Goal: Information Seeking & Learning: Check status

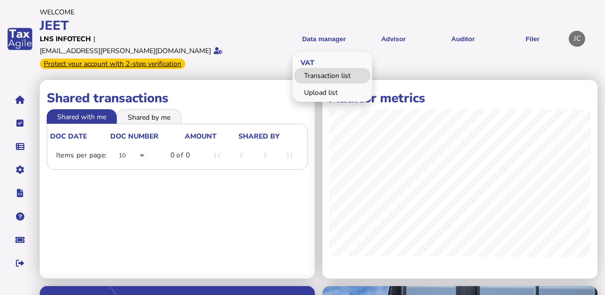
click at [323, 71] on link "Transaction list" at bounding box center [332, 75] width 77 height 15
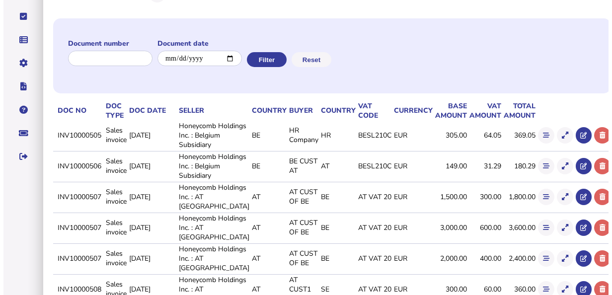
scroll to position [92, 0]
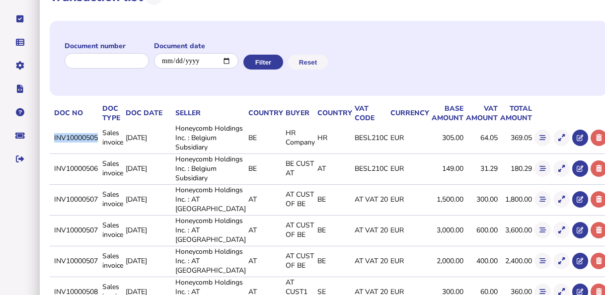
drag, startPoint x: 66, startPoint y: 147, endPoint x: 111, endPoint y: 145, distance: 44.8
click at [100, 145] on td "INV10000505" at bounding box center [76, 137] width 48 height 29
copy td "INV10000505"
click at [540, 141] on icon at bounding box center [543, 138] width 6 height 6
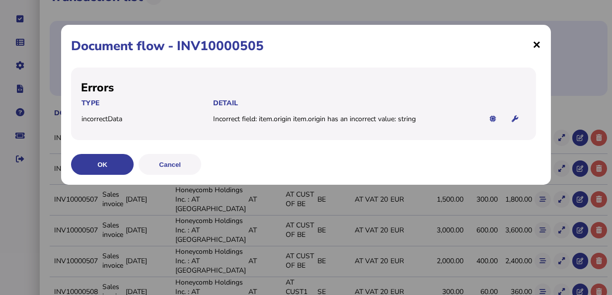
click at [536, 40] on span "×" at bounding box center [537, 44] width 8 height 19
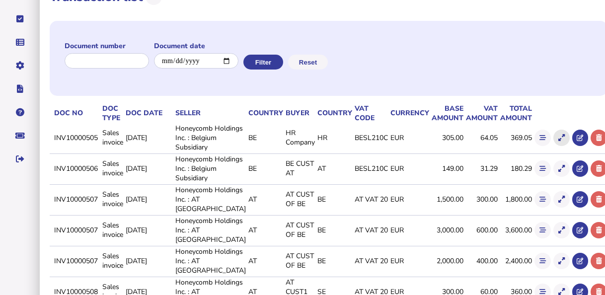
click at [559, 141] on icon at bounding box center [562, 138] width 6 height 6
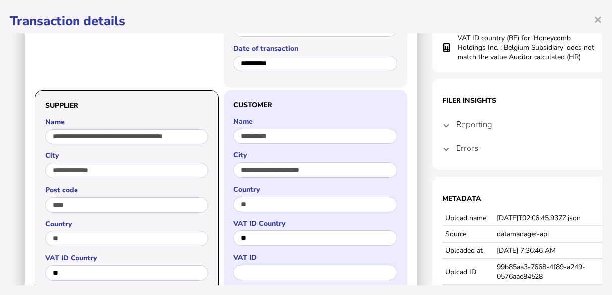
scroll to position [138, 0]
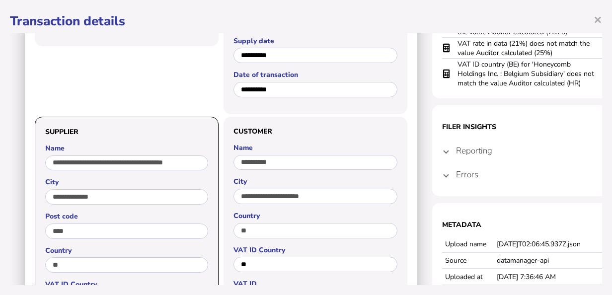
click at [446, 177] on span at bounding box center [446, 174] width 4 height 9
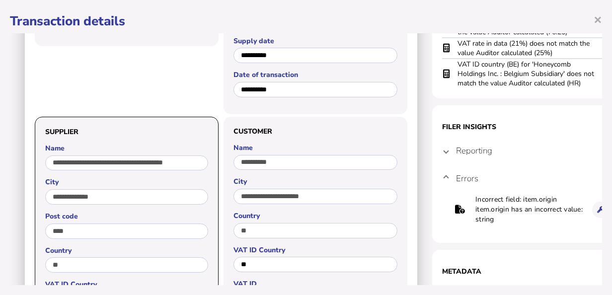
click at [441, 148] on section "Filer Insights Reporting BE 47 HR Ii3Tb Ii3Vat Errors Incorrect field: item.ori…" at bounding box center [531, 174] width 199 height 138
click at [445, 154] on span at bounding box center [446, 150] width 4 height 9
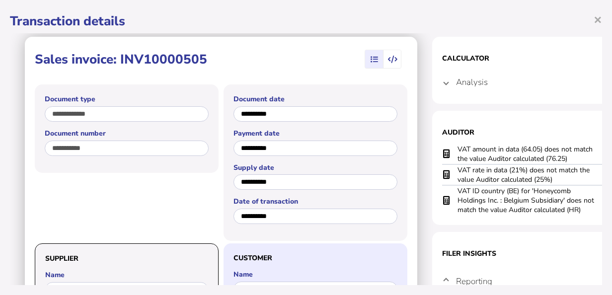
scroll to position [0, 0]
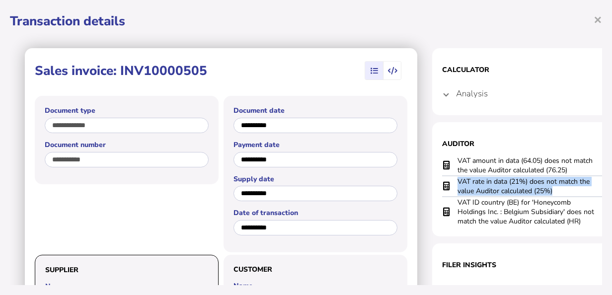
drag, startPoint x: 563, startPoint y: 192, endPoint x: 457, endPoint y: 179, distance: 107.1
click at [457, 179] on tr "VAT rate in data (21%) does not match the value Auditor calculated (25%)" at bounding box center [531, 186] width 179 height 21
copy tr "VAT rate in data (21%) does not match the value Auditor calculated (25%)"
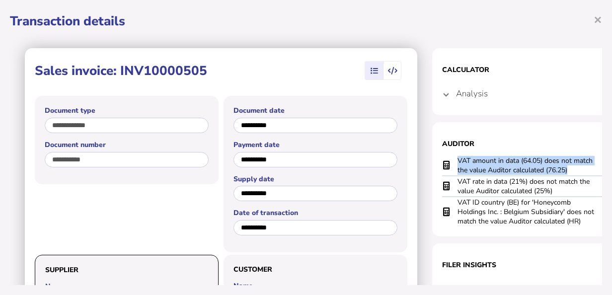
drag, startPoint x: 559, startPoint y: 169, endPoint x: 451, endPoint y: 159, distance: 108.9
click at [451, 159] on tr "VAT amount in data (64.05) does not match the value Auditor calculated (76.25)" at bounding box center [531, 166] width 179 height 20
copy tr "VAT amount in data (64.05) does not match the value Auditor calculated (76.25)"
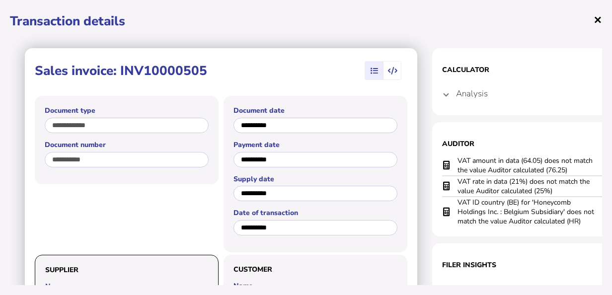
click at [597, 21] on span "×" at bounding box center [598, 19] width 8 height 19
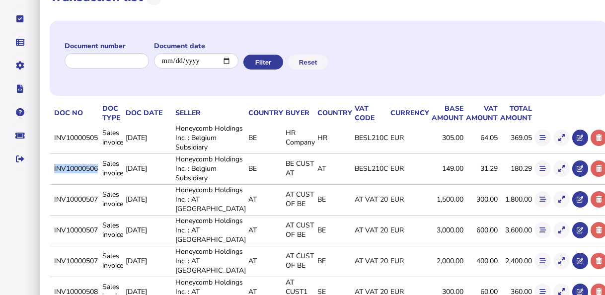
drag, startPoint x: 65, startPoint y: 196, endPoint x: 112, endPoint y: 196, distance: 46.7
click at [100, 183] on td "INV10000506" at bounding box center [76, 169] width 48 height 30
copy td "INV10000506"
click at [535, 177] on button at bounding box center [543, 169] width 16 height 16
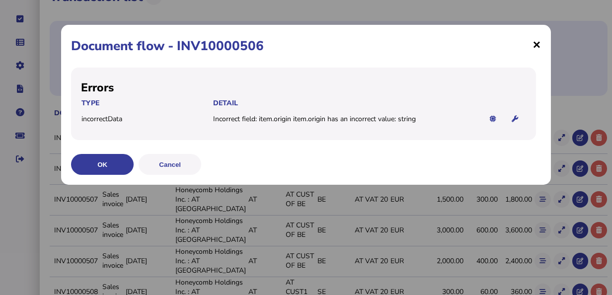
click at [537, 43] on span "×" at bounding box center [537, 44] width 8 height 19
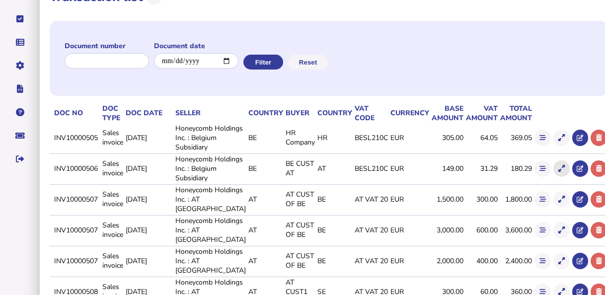
click at [559, 172] on icon at bounding box center [562, 169] width 6 height 6
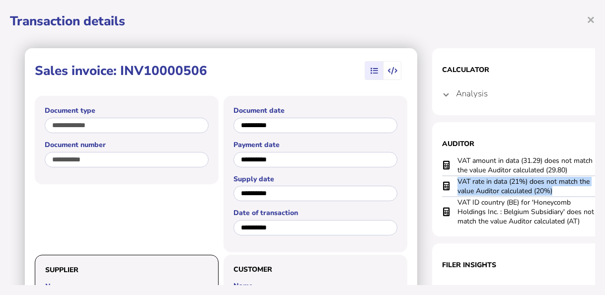
drag, startPoint x: 558, startPoint y: 192, endPoint x: 455, endPoint y: 185, distance: 102.6
click at [455, 185] on tr "VAT rate in data (21%) does not match the value Auditor calculated (20%)" at bounding box center [531, 186] width 179 height 21
copy tr "VAT rate in data (21%) does not match the value Auditor calculated (20%)"
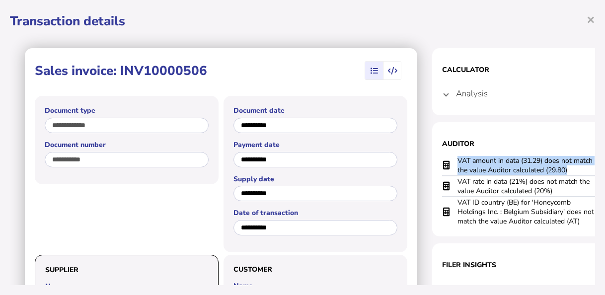
drag, startPoint x: 570, startPoint y: 170, endPoint x: 452, endPoint y: 169, distance: 117.8
click at [452, 169] on tr "VAT amount in data (31.29) does not match the value Auditor calculated (29.80)" at bounding box center [531, 166] width 179 height 20
copy tr "VAT amount in data (31.29) does not match the value Auditor calculated (29.80)"
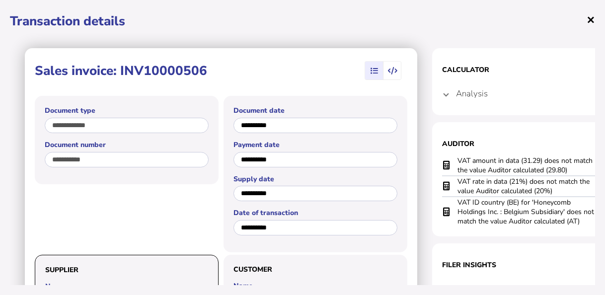
click at [590, 23] on span "×" at bounding box center [591, 19] width 8 height 19
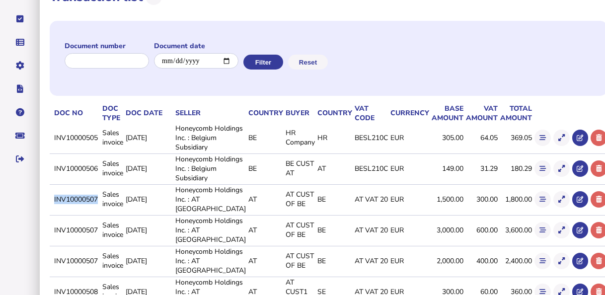
drag, startPoint x: 66, startPoint y: 242, endPoint x: 111, endPoint y: 244, distance: 45.3
click at [100, 214] on td "INV10000507" at bounding box center [76, 199] width 48 height 30
copy td "INV10000507"
click at [540, 203] on icon at bounding box center [543, 199] width 6 height 6
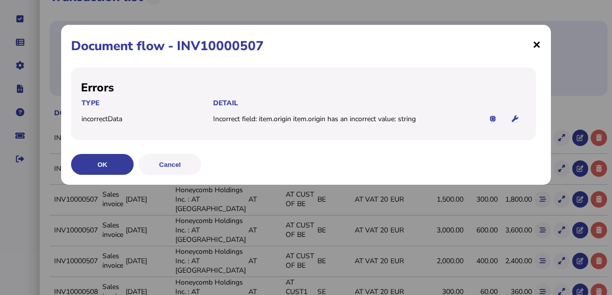
click at [541, 42] on span "×" at bounding box center [537, 44] width 8 height 19
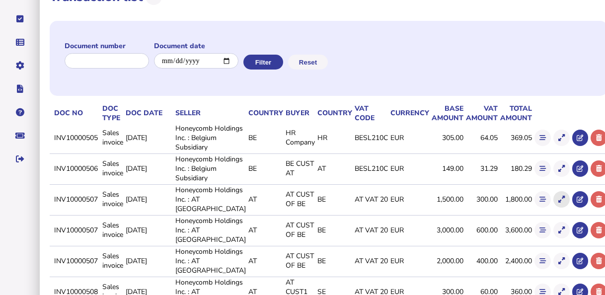
click at [554, 208] on button at bounding box center [562, 199] width 16 height 16
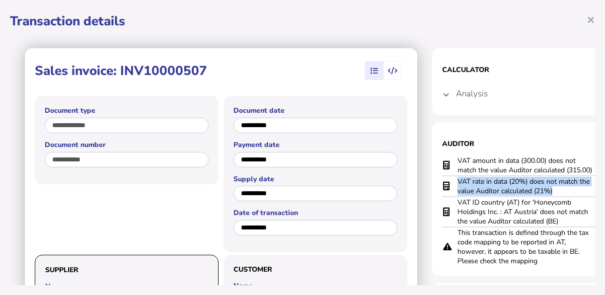
drag, startPoint x: 538, startPoint y: 189, endPoint x: 446, endPoint y: 182, distance: 91.7
click at [446, 182] on tr "VAT rate in data (20%) does not match the value Auditor calculated (21%)" at bounding box center [531, 186] width 179 height 21
copy tr "VAT rate in data (20%) does not match the value Auditor calculated (21%)"
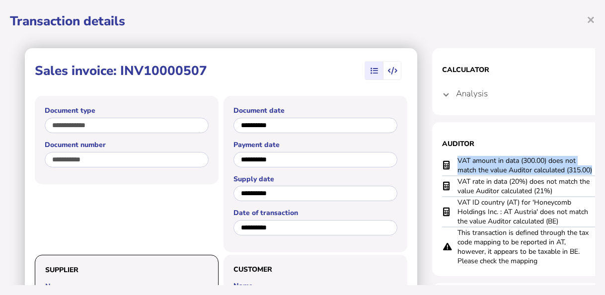
scroll to position [0, 43]
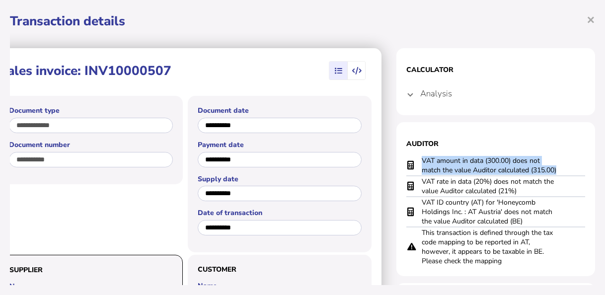
drag, startPoint x: 459, startPoint y: 163, endPoint x: 565, endPoint y: 161, distance: 106.4
click at [565, 161] on tr "VAT amount in data (300.00) does not match the value Auditor calculated (315.00)" at bounding box center [496, 166] width 179 height 20
copy td "VAT amount in data (300.00) does not match the value Auditor calculated (315.00)"
click at [351, 64] on span "button" at bounding box center [357, 71] width 18 height 18
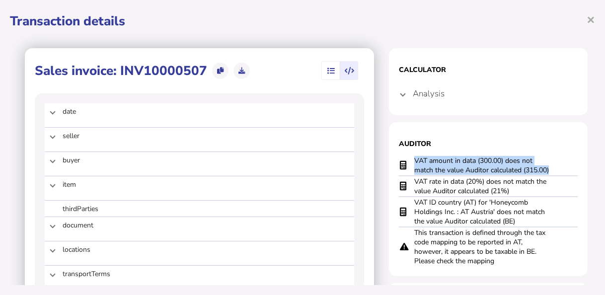
scroll to position [0, 0]
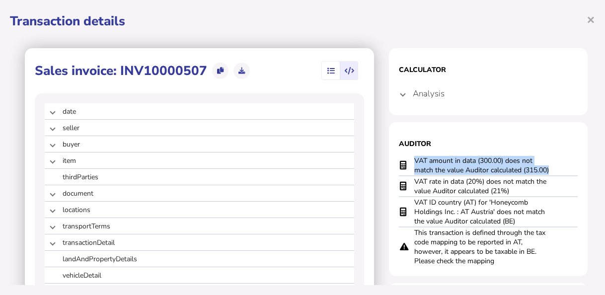
click at [328, 71] on icon "button" at bounding box center [331, 71] width 7 height 0
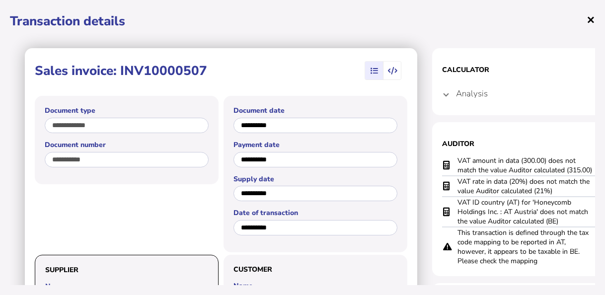
click at [590, 20] on span "×" at bounding box center [591, 19] width 8 height 19
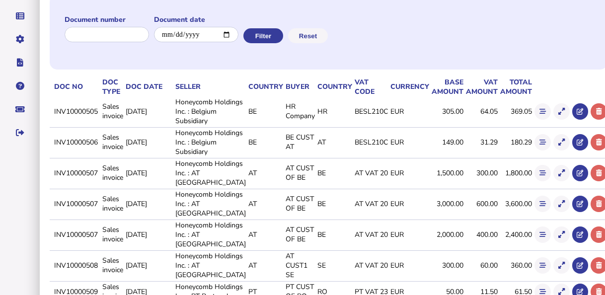
scroll to position [142, 0]
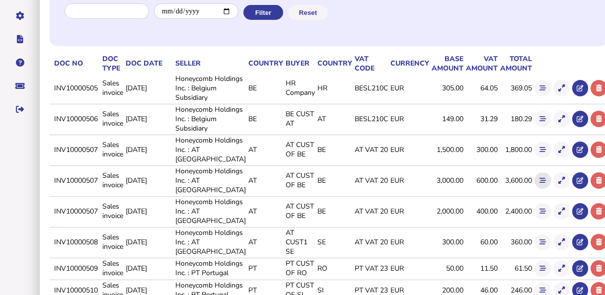
click at [540, 184] on icon at bounding box center [543, 180] width 6 height 6
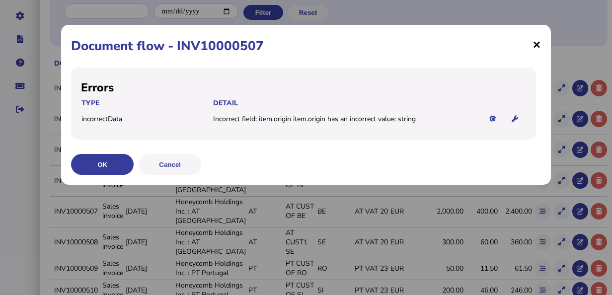
click at [537, 47] on span "×" at bounding box center [537, 44] width 8 height 19
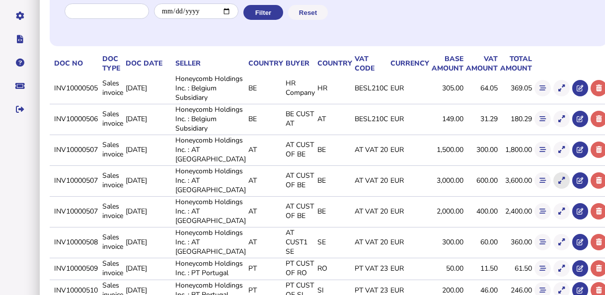
click at [559, 184] on icon at bounding box center [562, 180] width 6 height 6
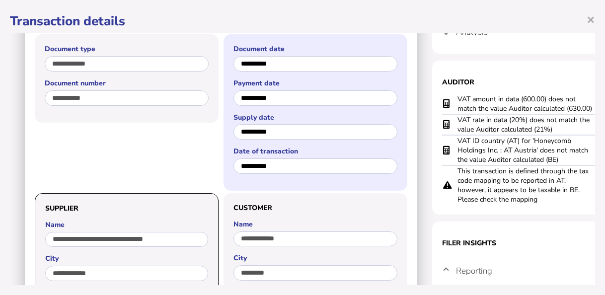
scroll to position [50, 0]
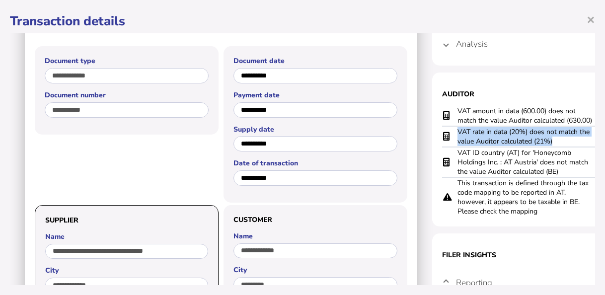
drag, startPoint x: 571, startPoint y: 140, endPoint x: 449, endPoint y: 139, distance: 121.3
click at [449, 139] on tr "VAT rate in data (20%) does not match the value Auditor calculated (21%)" at bounding box center [531, 136] width 179 height 21
copy tr "VAT rate in data (20%) does not match the value Auditor calculated (21%)"
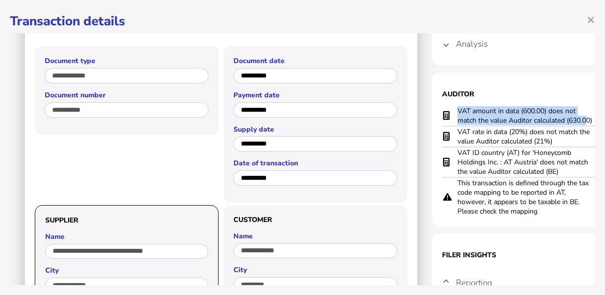
scroll to position [50, 43]
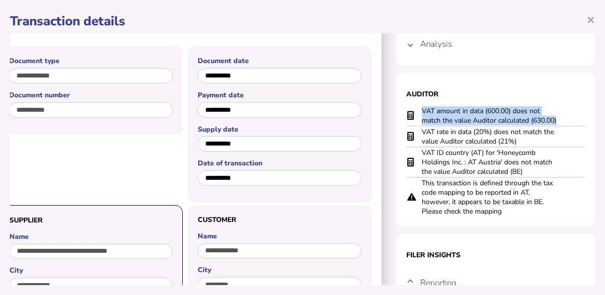
drag, startPoint x: 457, startPoint y: 109, endPoint x: 558, endPoint y: 118, distance: 101.3
click at [558, 118] on tr "VAT amount in data (600.00) does not match the value Auditor calculated (630.00)" at bounding box center [496, 116] width 179 height 20
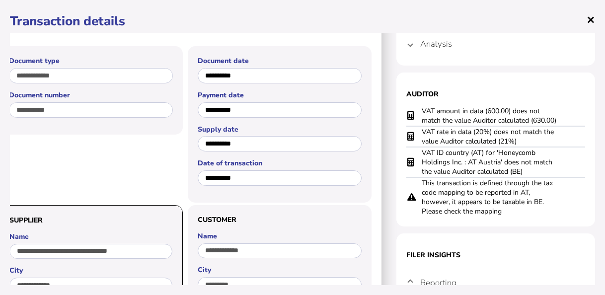
click at [594, 19] on span "×" at bounding box center [591, 19] width 8 height 19
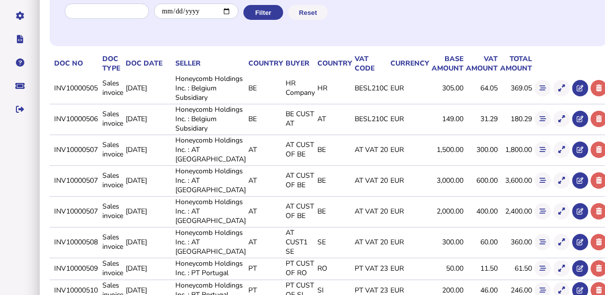
scroll to position [192, 0]
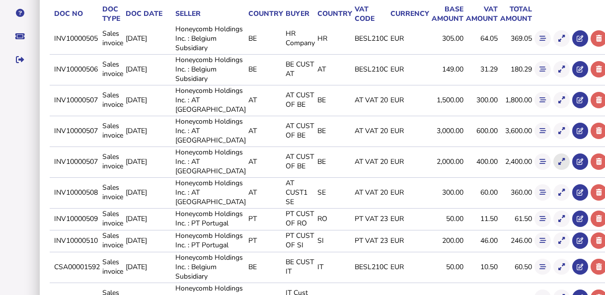
click at [559, 165] on icon at bounding box center [562, 162] width 6 height 6
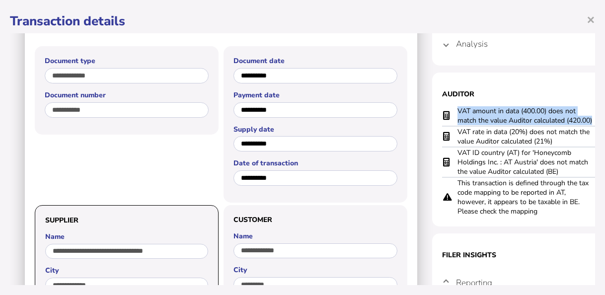
scroll to position [50, 43]
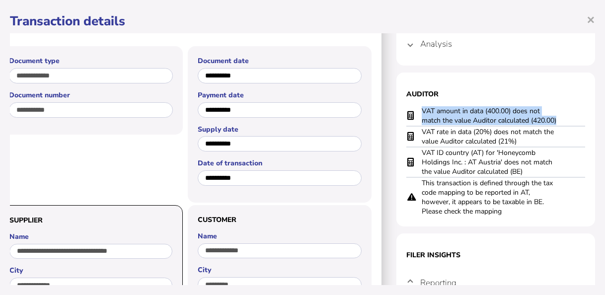
drag, startPoint x: 458, startPoint y: 108, endPoint x: 552, endPoint y: 120, distance: 94.6
click at [552, 120] on td "VAT amount in data (400.00) does not match the value Auditor calculated (420.00)" at bounding box center [490, 116] width 139 height 20
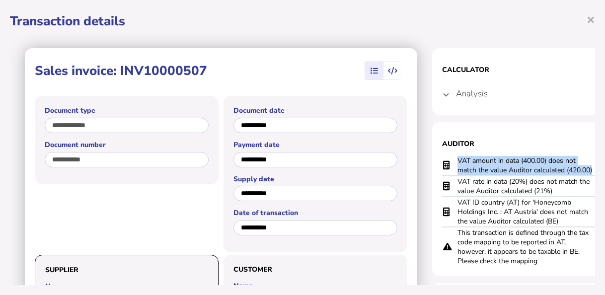
scroll to position [0, 0]
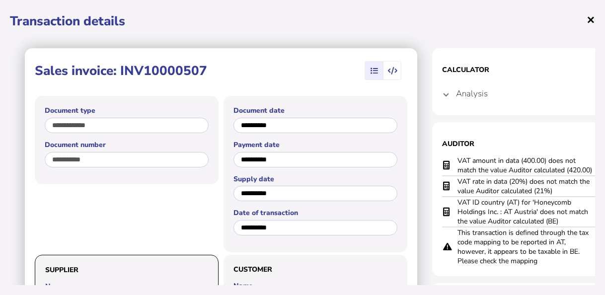
click at [588, 19] on span "×" at bounding box center [591, 19] width 8 height 19
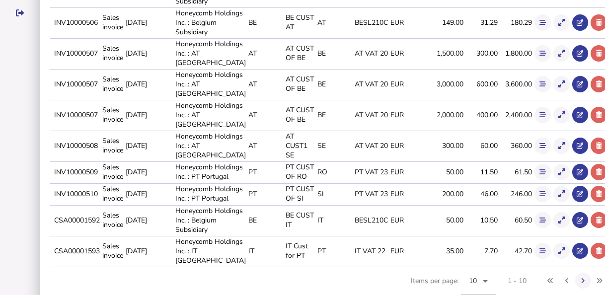
scroll to position [249, 0]
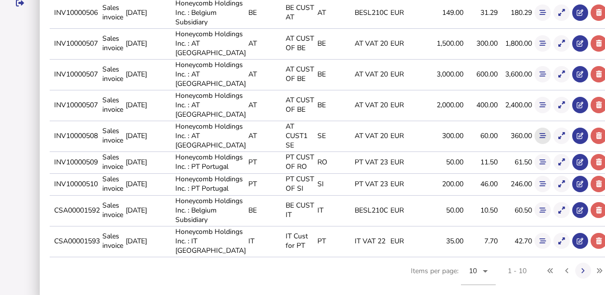
click at [540, 139] on icon at bounding box center [543, 136] width 6 height 6
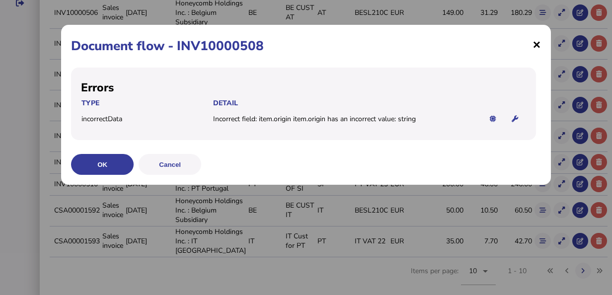
click at [537, 42] on span "×" at bounding box center [537, 44] width 8 height 19
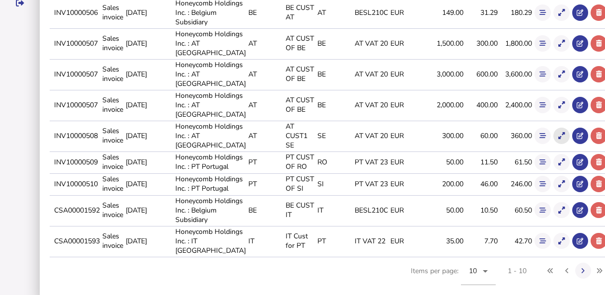
click at [559, 139] on icon at bounding box center [562, 136] width 6 height 6
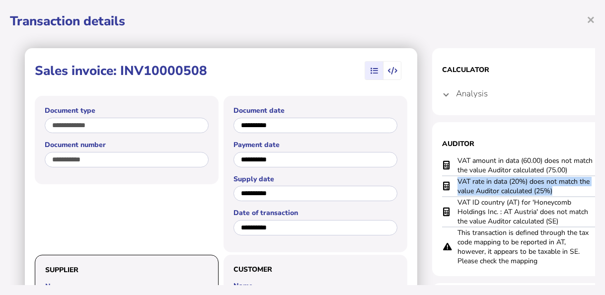
drag, startPoint x: 558, startPoint y: 190, endPoint x: 459, endPoint y: 185, distance: 99.5
click at [459, 185] on td "VAT rate in data (20%) does not match the value Auditor calculated (25%)" at bounding box center [526, 186] width 139 height 21
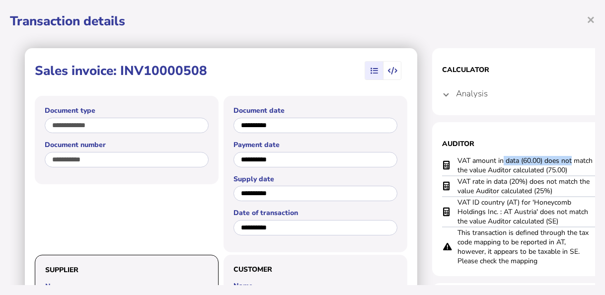
drag, startPoint x: 574, startPoint y: 166, endPoint x: 504, endPoint y: 163, distance: 69.6
click at [504, 163] on td "VAT amount in data (60.00) does not match the value Auditor calculated (75.00)" at bounding box center [526, 166] width 139 height 20
drag, startPoint x: 504, startPoint y: 163, endPoint x: 459, endPoint y: 159, distance: 45.4
click at [459, 159] on td "VAT amount in data (60.00) does not match the value Auditor calculated (75.00)" at bounding box center [526, 166] width 139 height 20
drag, startPoint x: 457, startPoint y: 159, endPoint x: 571, endPoint y: 167, distance: 114.1
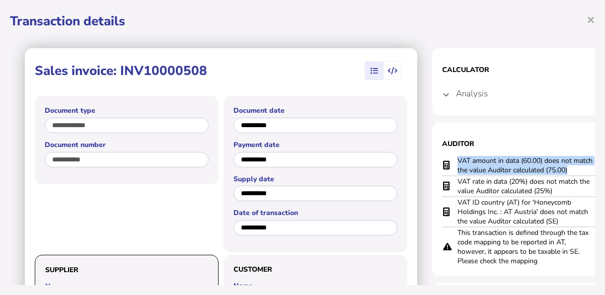
click at [571, 167] on td "VAT amount in data (60.00) does not match the value Auditor calculated (75.00)" at bounding box center [526, 166] width 139 height 20
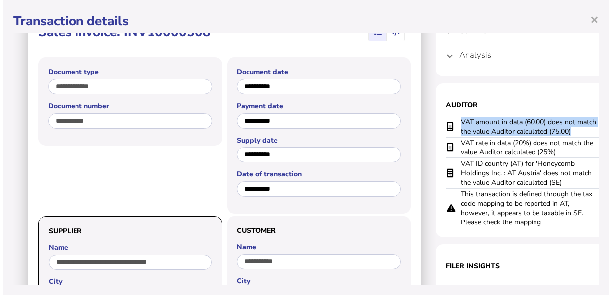
scroll to position [0, 0]
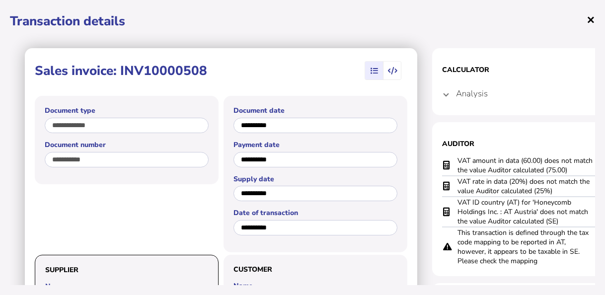
click at [590, 20] on span "×" at bounding box center [591, 19] width 8 height 19
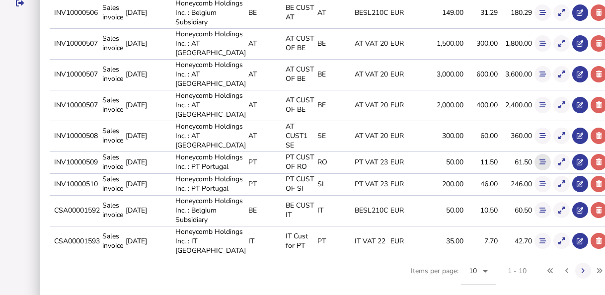
click at [535, 170] on button at bounding box center [543, 162] width 16 height 16
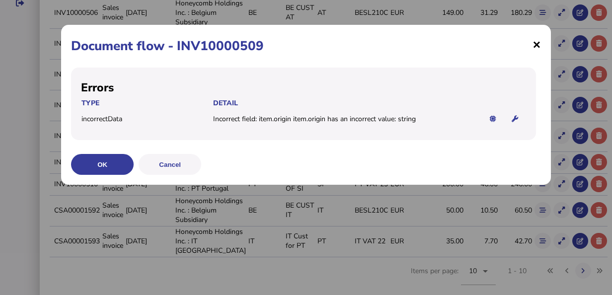
click at [535, 47] on span "×" at bounding box center [537, 44] width 8 height 19
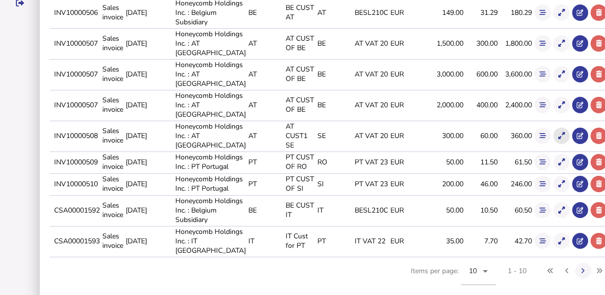
click at [554, 144] on button at bounding box center [562, 136] width 16 height 16
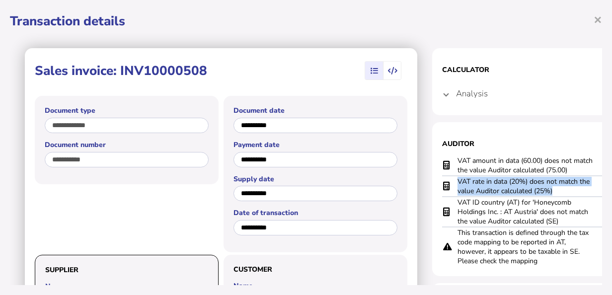
drag, startPoint x: 546, startPoint y: 191, endPoint x: 455, endPoint y: 181, distance: 90.9
click at [455, 181] on tr "VAT rate in data (20%) does not match the value Auditor calculated (25%)" at bounding box center [531, 186] width 179 height 21
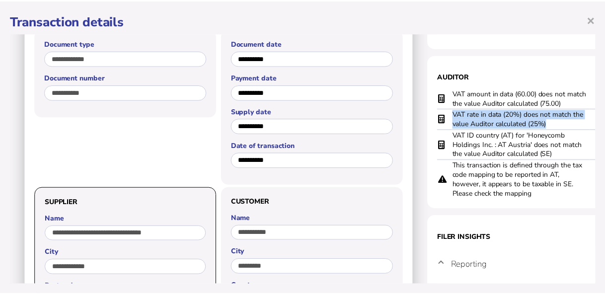
scroll to position [50, 0]
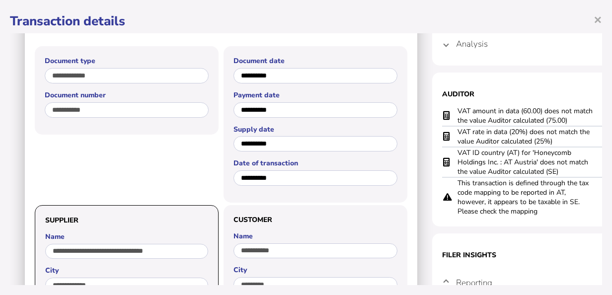
click at [601, 18] on span "×" at bounding box center [598, 19] width 8 height 19
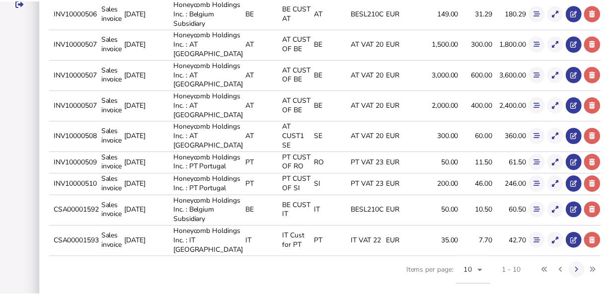
scroll to position [0, 0]
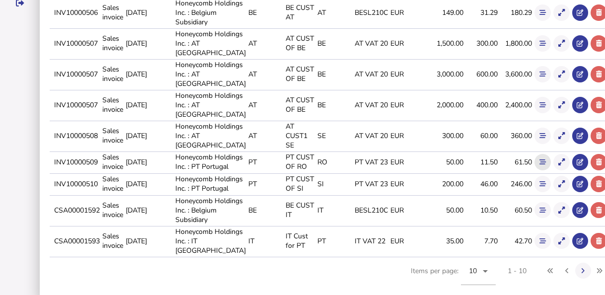
click at [535, 170] on button at bounding box center [543, 162] width 16 height 16
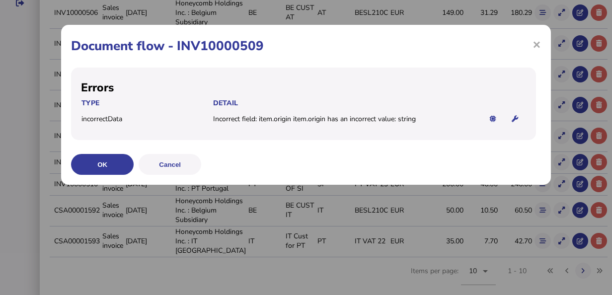
click at [546, 45] on div "× Document flow - INV10000509 Errors Type Detail incorrectData Incorrect field:…" at bounding box center [306, 105] width 490 height 160
click at [539, 45] on span "×" at bounding box center [537, 44] width 8 height 19
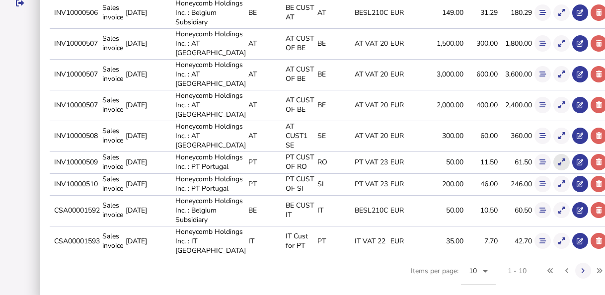
click at [559, 166] on icon at bounding box center [562, 162] width 6 height 6
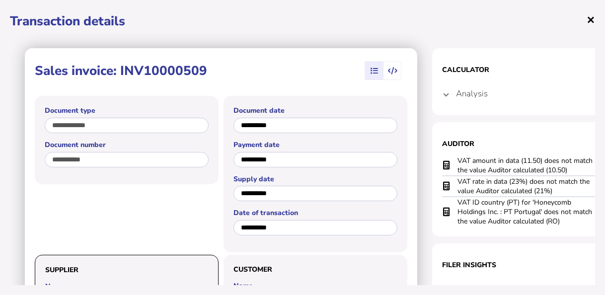
click at [587, 21] on span "×" at bounding box center [591, 19] width 8 height 19
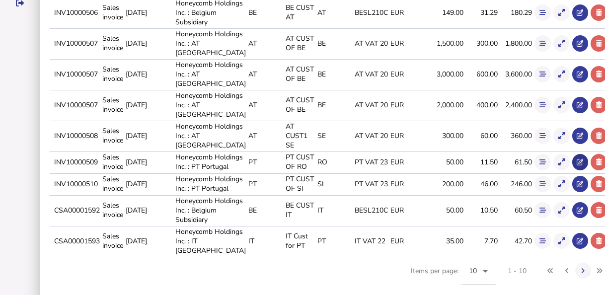
click at [577, 166] on icon at bounding box center [580, 162] width 6 height 6
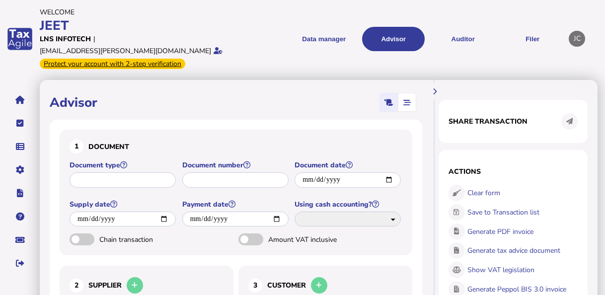
type input "**********"
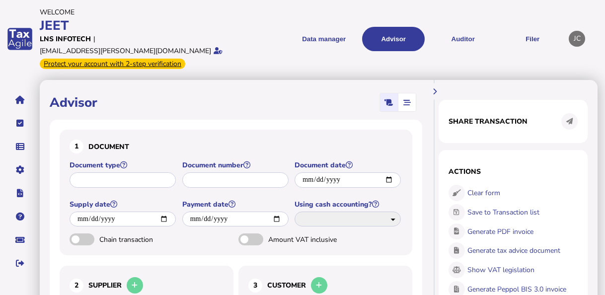
select select "*****"
type input "**********"
select select "**"
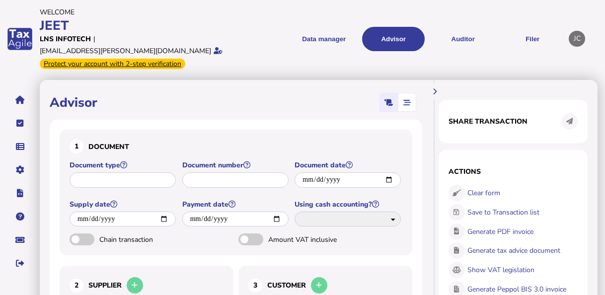
type input "**"
type input "**********"
select select "**"
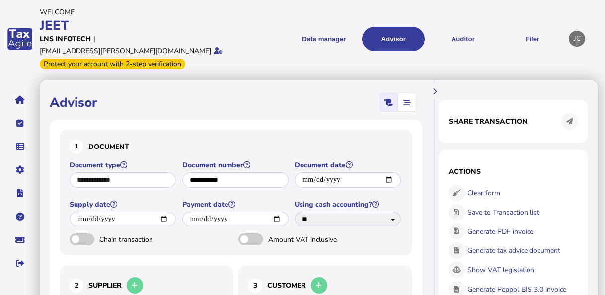
select select "**"
type input "**"
type input "**********"
type input "*"
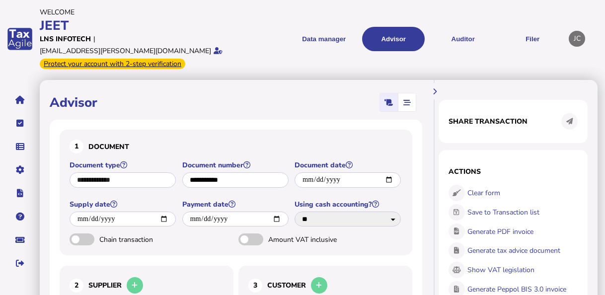
type input "***"
type input "*****"
select select "**********"
select select "**"
select select "**********"
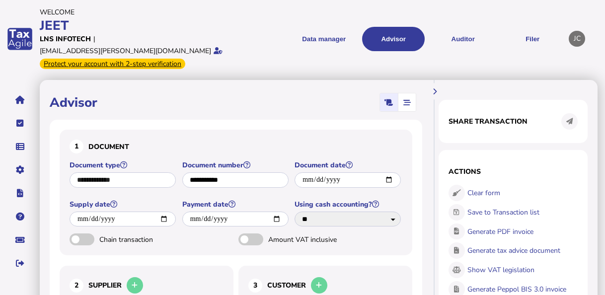
select select "**********"
select select "**"
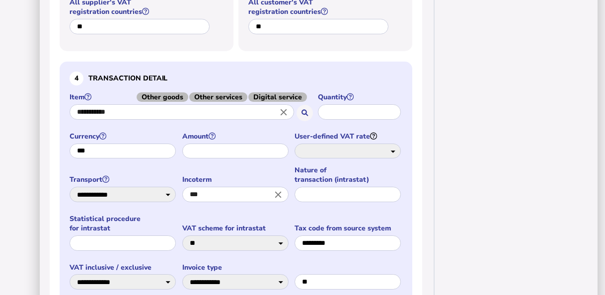
scroll to position [497, 0]
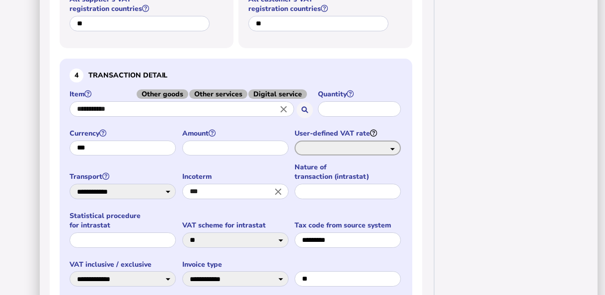
click at [369, 141] on select "**** * * * * * * * * *" at bounding box center [348, 148] width 106 height 15
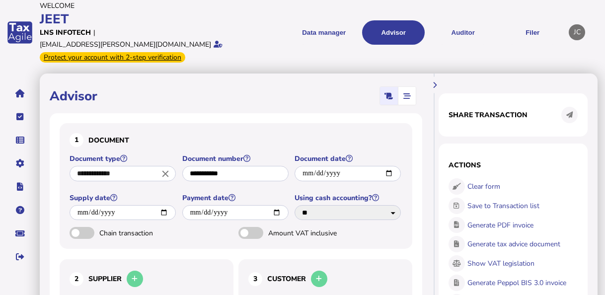
scroll to position [0, 0]
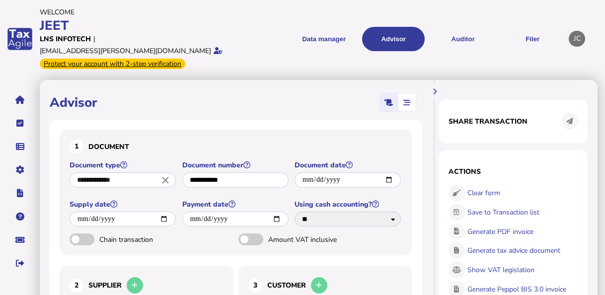
click at [393, 102] on icon "button" at bounding box center [389, 102] width 8 height 0
click at [413, 93] on span "button" at bounding box center [407, 102] width 16 height 18
select select "*****"
select select "**"
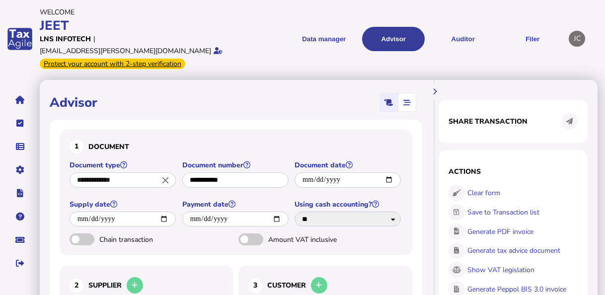
select select "**"
select select "**********"
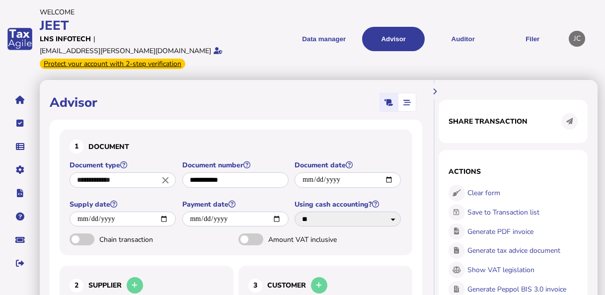
select select "**"
select select "**********"
select select "**"
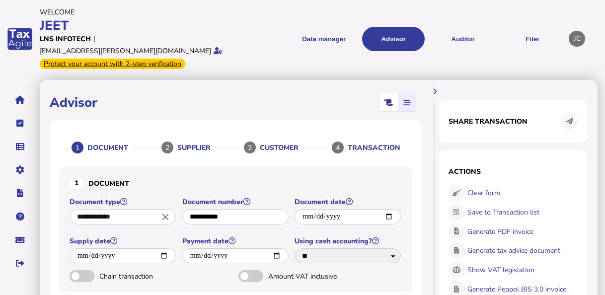
click at [558, 56] on header "Welcome JEET Account: LNS INFOTECH | User: [EMAIL_ADDRESS][PERSON_NAME][DOMAIN_…" at bounding box center [318, 39] width 556 height 68
click at [431, 83] on button at bounding box center [435, 91] width 16 height 16
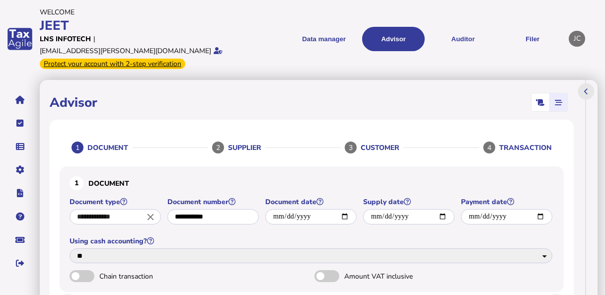
click at [585, 88] on icon at bounding box center [586, 91] width 4 height 6
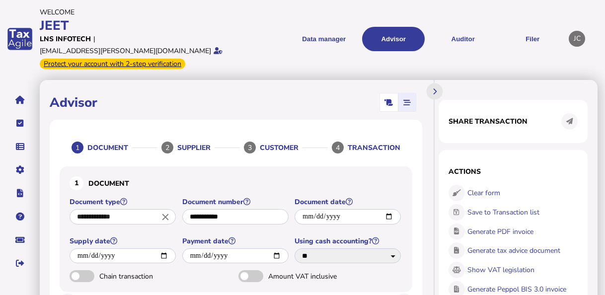
click at [585, 80] on div "Share transaction Actions Clear form Save to Transaction list Generate PDF invo…" at bounding box center [517, 298] width 162 height 437
click at [544, 52] on header "Welcome JEET Account: LNS INFOTECH | User: [EMAIL_ADDRESS][PERSON_NAME][DOMAIN_…" at bounding box center [318, 39] width 556 height 68
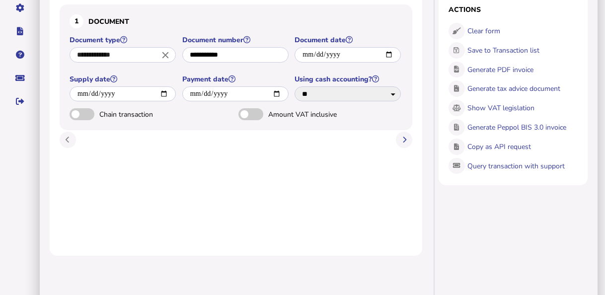
scroll to position [71, 0]
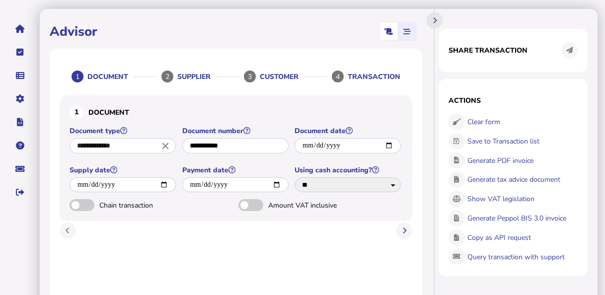
click at [58, 218] on div "**********" at bounding box center [236, 198] width 373 height 298
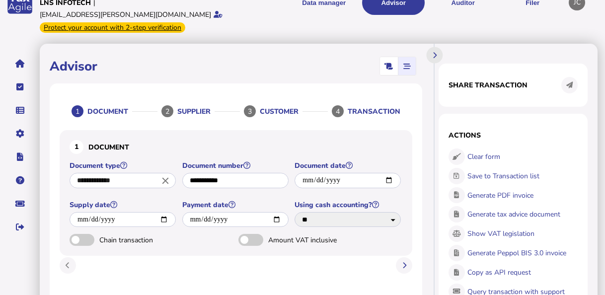
scroll to position [0, 0]
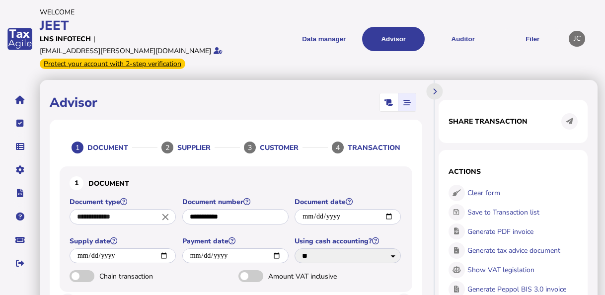
click at [393, 102] on icon "button" at bounding box center [389, 102] width 8 height 0
select select "*****"
select select "**"
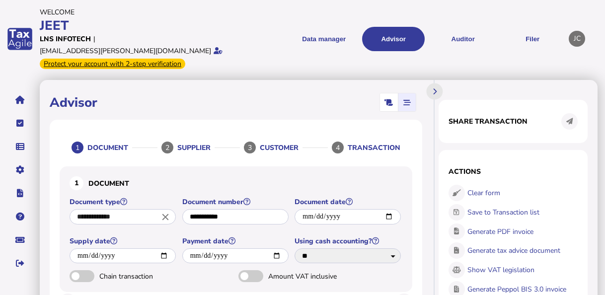
select select "**"
select select "**********"
select select "**"
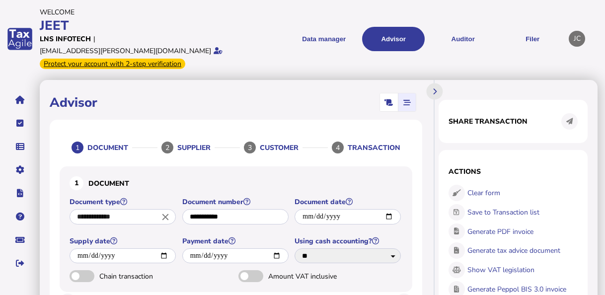
select select "**********"
select select "**"
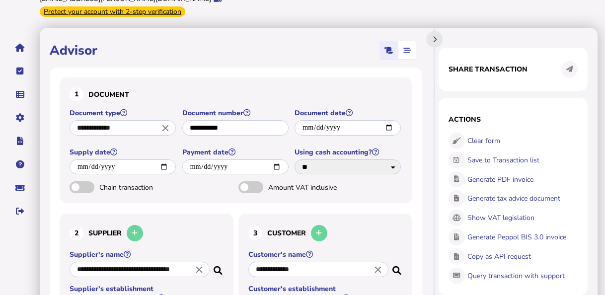
scroll to position [99, 0]
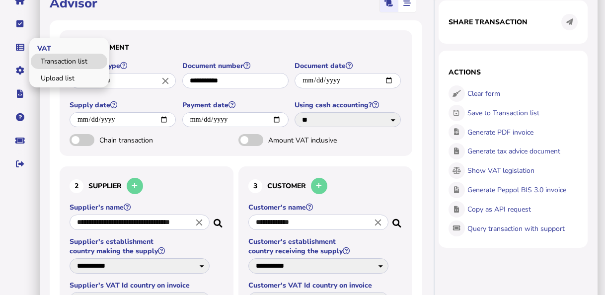
click at [59, 54] on link "Transaction list" at bounding box center [69, 61] width 77 height 15
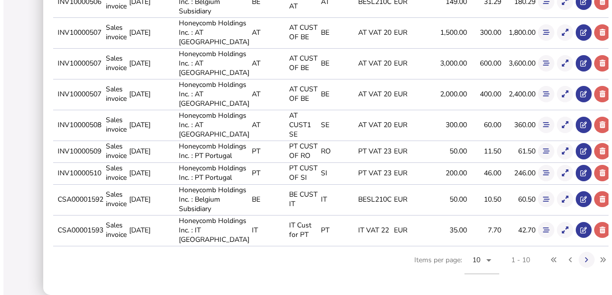
scroll to position [348, 0]
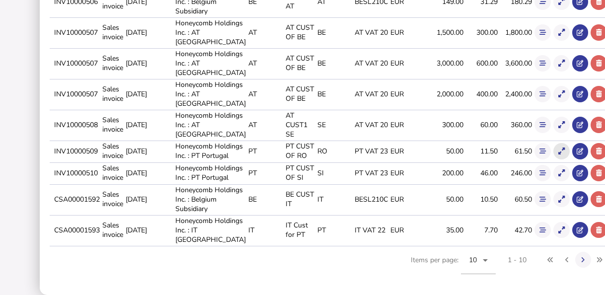
click at [554, 151] on button at bounding box center [562, 151] width 16 height 16
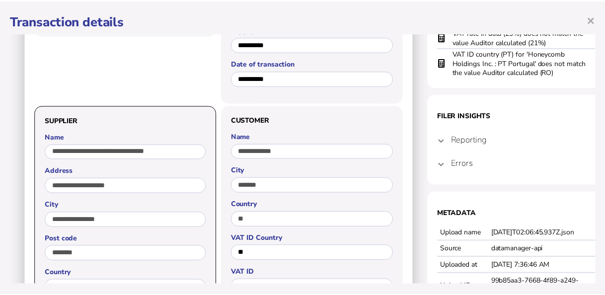
scroll to position [50, 0]
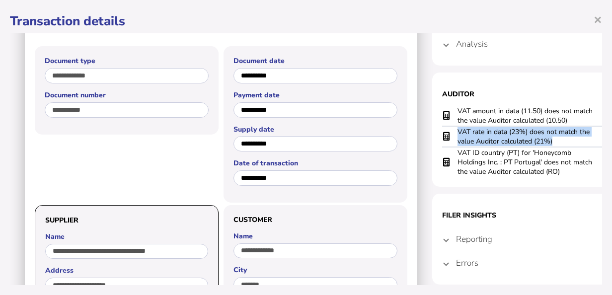
drag, startPoint x: 557, startPoint y: 142, endPoint x: 458, endPoint y: 134, distance: 99.2
click at [458, 134] on td "VAT rate in data (23%) does not match the value Auditor calculated (21%)" at bounding box center [526, 136] width 139 height 21
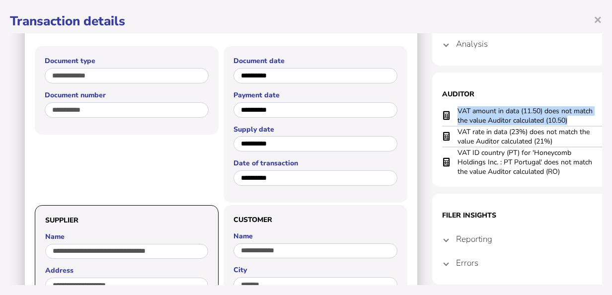
drag, startPoint x: 570, startPoint y: 122, endPoint x: 457, endPoint y: 112, distance: 112.8
click at [457, 112] on td "VAT amount in data (11.50) does not match the value Auditor calculated (10.50)" at bounding box center [526, 116] width 139 height 20
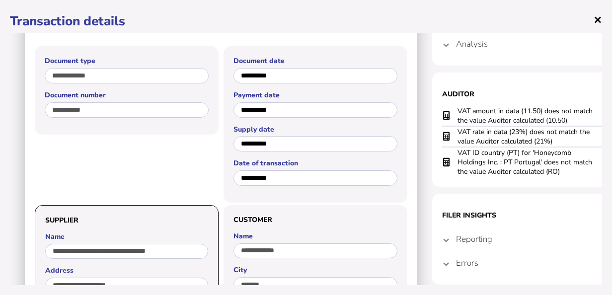
click at [596, 18] on span "×" at bounding box center [598, 19] width 8 height 19
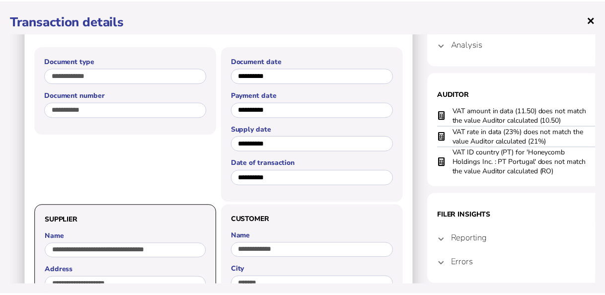
scroll to position [0, 0]
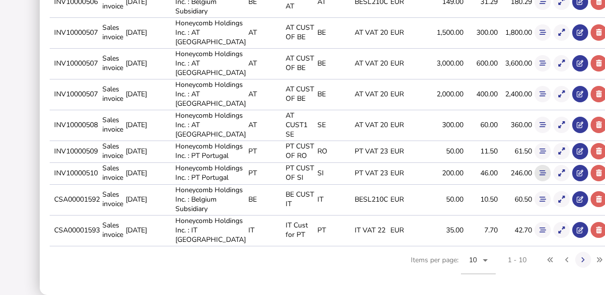
click at [540, 176] on icon at bounding box center [543, 173] width 6 height 6
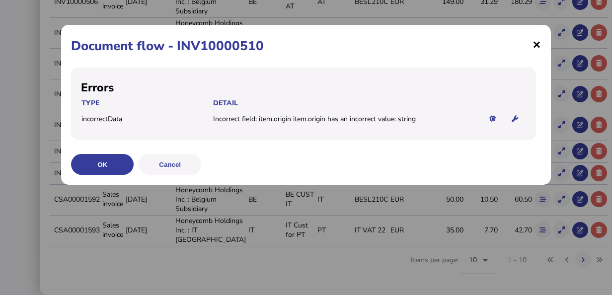
click at [537, 44] on span "×" at bounding box center [537, 44] width 8 height 19
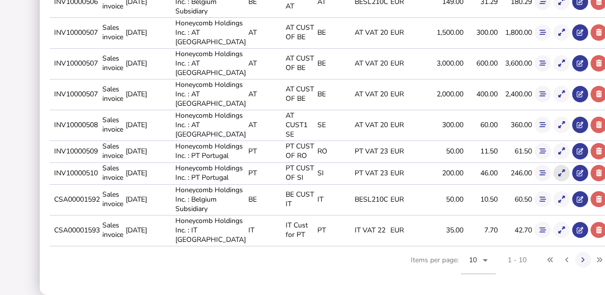
click at [559, 176] on icon at bounding box center [562, 173] width 6 height 6
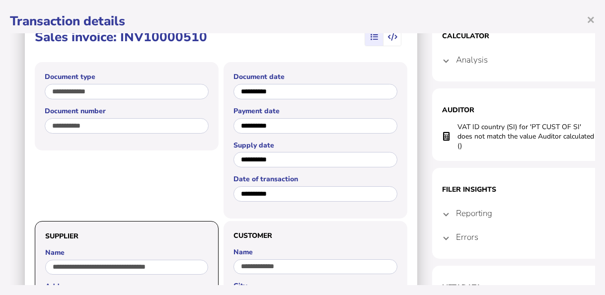
scroll to position [50, 0]
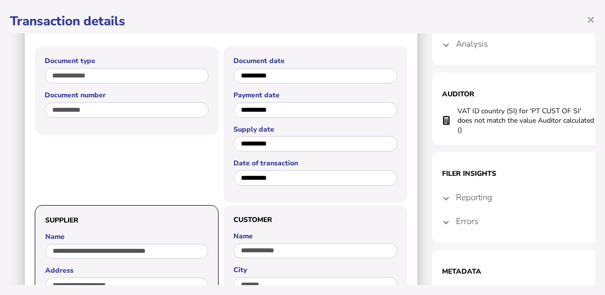
click at [451, 218] on mat-expansion-panel-header "Errors" at bounding box center [531, 221] width 179 height 24
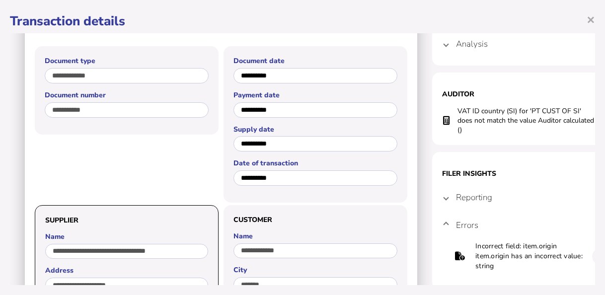
click at [452, 200] on mat-expansion-panel-header "Reporting" at bounding box center [531, 197] width 179 height 24
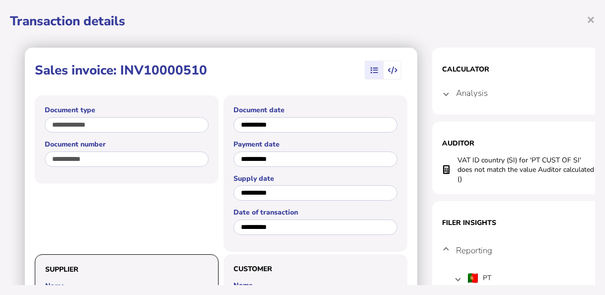
scroll to position [0, 0]
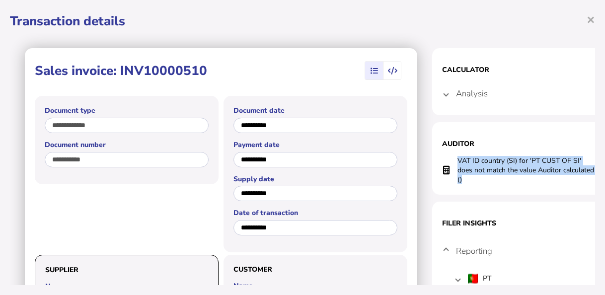
drag, startPoint x: 464, startPoint y: 175, endPoint x: 452, endPoint y: 154, distance: 24.2
click at [452, 154] on section "Auditor VAT ID country (SI) for 'PT CUST OF SI' does not match the value Audito…" at bounding box center [531, 158] width 199 height 73
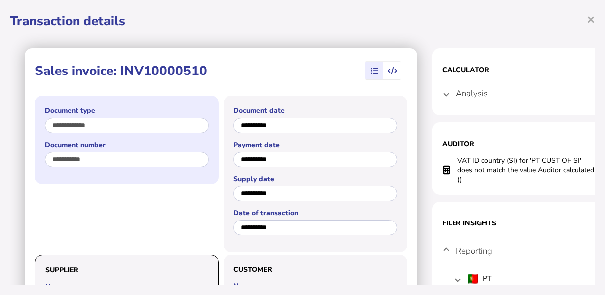
click at [44, 160] on div "**********" at bounding box center [127, 140] width 184 height 88
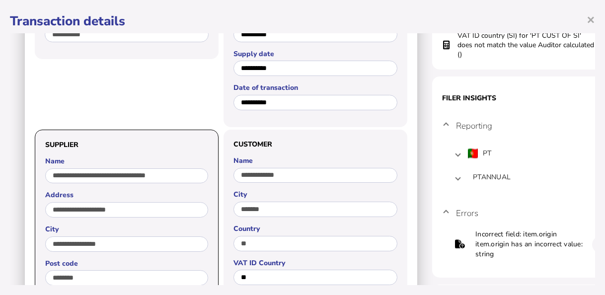
scroll to position [149, 0]
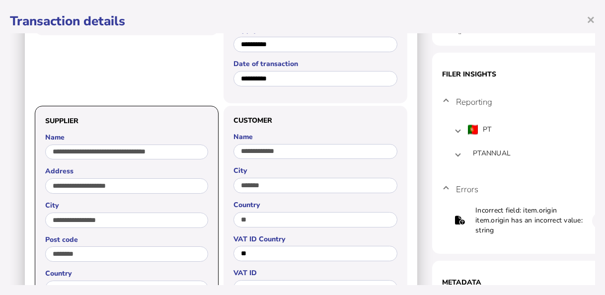
click at [448, 190] on span at bounding box center [446, 189] width 4 height 9
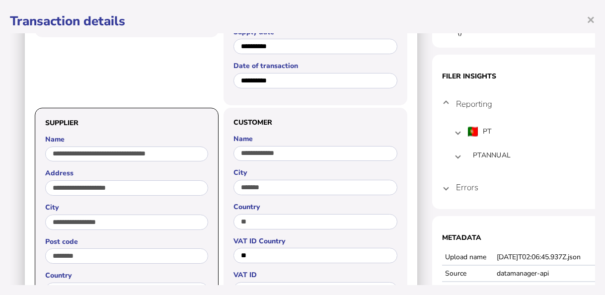
scroll to position [67, 0]
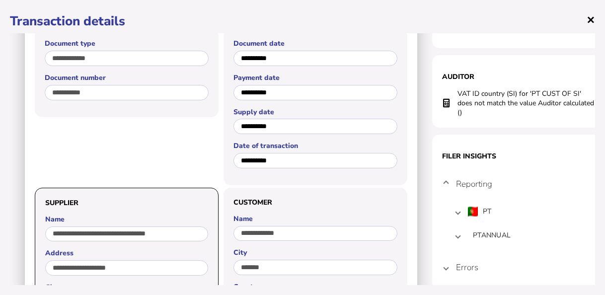
click at [589, 18] on span "×" at bounding box center [591, 19] width 8 height 19
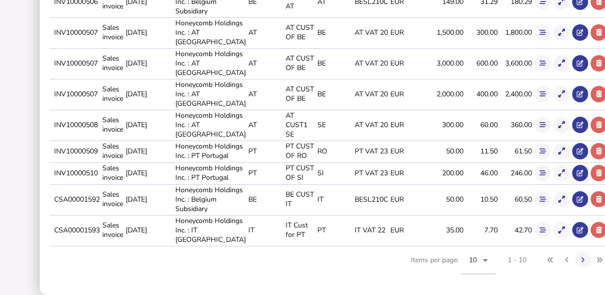
scroll to position [0, 0]
click at [540, 203] on icon at bounding box center [543, 199] width 6 height 6
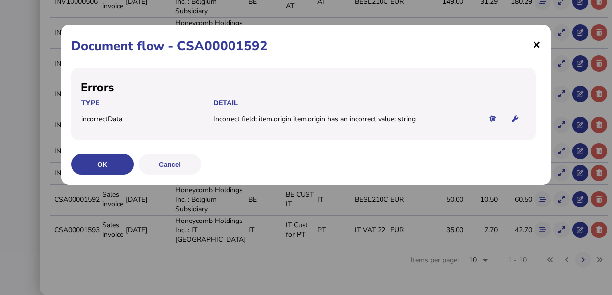
click at [536, 46] on span "×" at bounding box center [537, 44] width 8 height 19
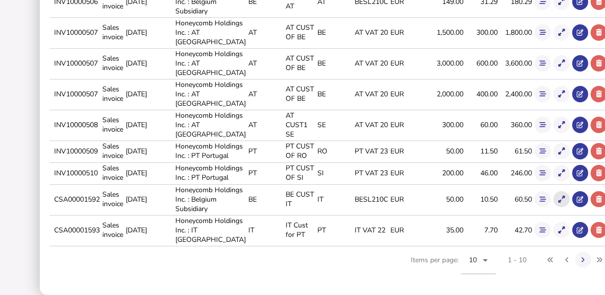
click at [559, 203] on icon at bounding box center [562, 199] width 6 height 6
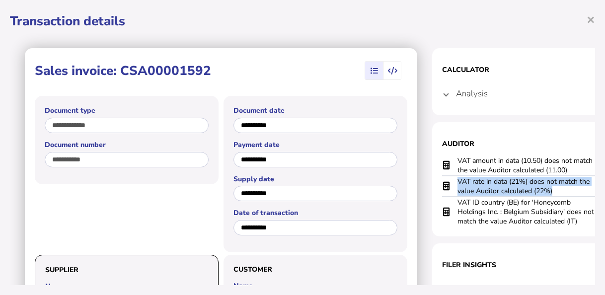
drag, startPoint x: 521, startPoint y: 188, endPoint x: 456, endPoint y: 180, distance: 65.6
click at [456, 180] on tr "VAT rate in data (21%) does not match the value Auditor calculated (22%)" at bounding box center [531, 186] width 179 height 21
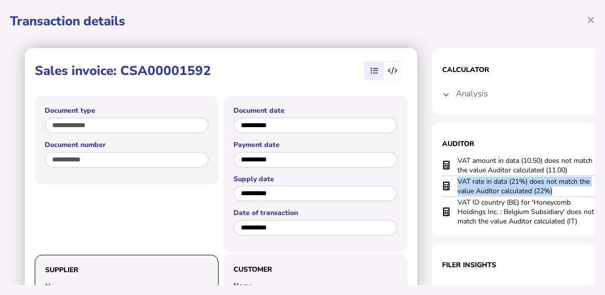
drag, startPoint x: 555, startPoint y: 190, endPoint x: 456, endPoint y: 180, distance: 99.9
click at [456, 180] on tr "VAT rate in data (21%) does not match the value Auditor calculated (22%)" at bounding box center [531, 186] width 179 height 21
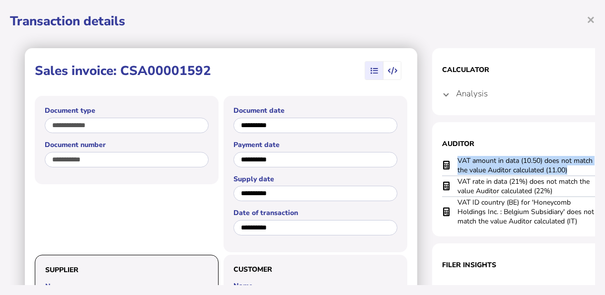
drag, startPoint x: 577, startPoint y: 168, endPoint x: 456, endPoint y: 158, distance: 121.2
click at [456, 158] on tr "VAT amount in data (10.50) does not match the value Auditor calculated (11.00)" at bounding box center [531, 166] width 179 height 20
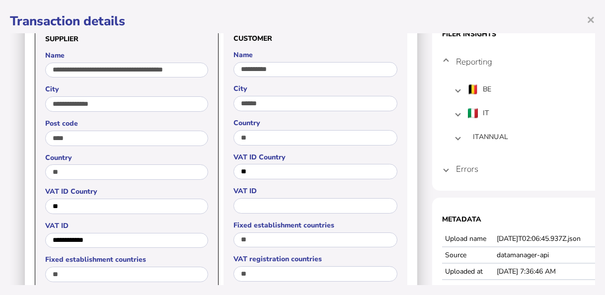
scroll to position [249, 0]
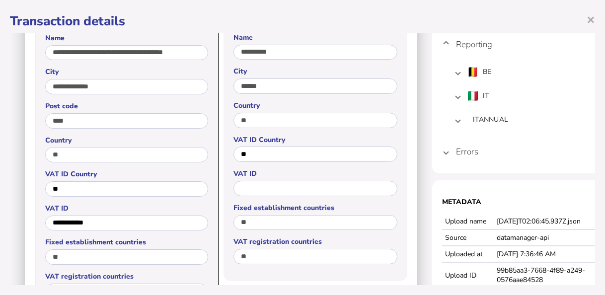
click at [445, 157] on mat-expansion-panel-header "Errors" at bounding box center [531, 152] width 179 height 24
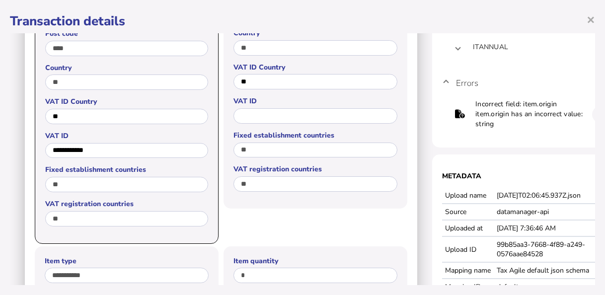
scroll to position [238, 0]
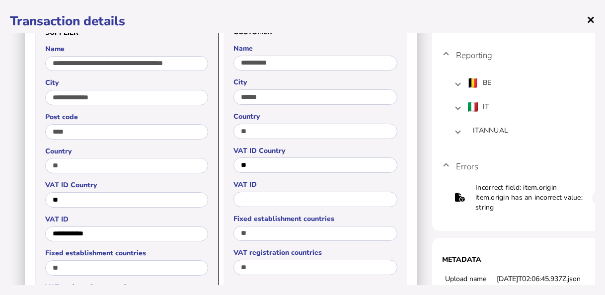
click at [591, 16] on span "×" at bounding box center [591, 19] width 8 height 19
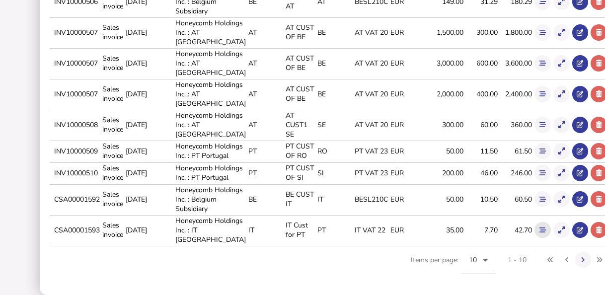
click at [540, 234] on icon at bounding box center [543, 230] width 6 height 6
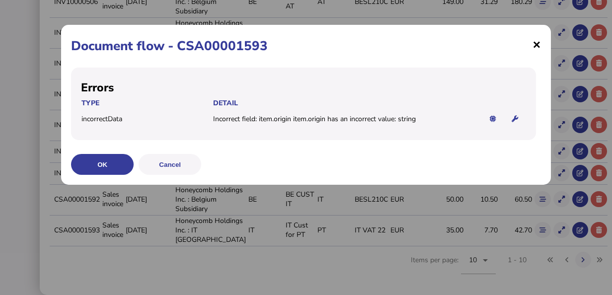
click at [538, 44] on span "×" at bounding box center [537, 44] width 8 height 19
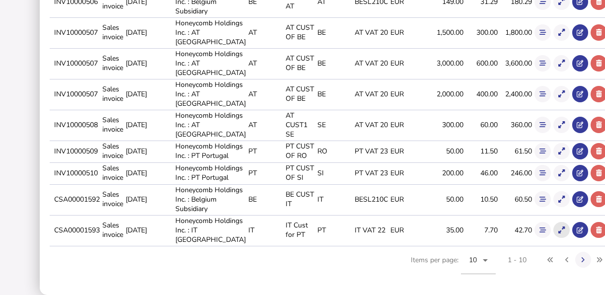
click at [559, 234] on icon at bounding box center [562, 230] width 6 height 6
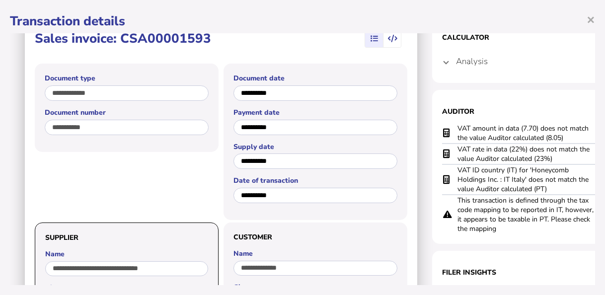
scroll to position [50, 0]
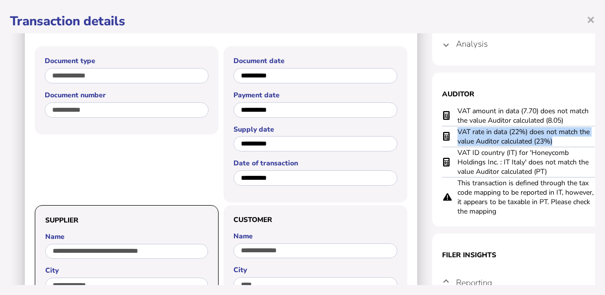
drag, startPoint x: 561, startPoint y: 142, endPoint x: 450, endPoint y: 137, distance: 110.9
click at [450, 137] on tr "VAT rate in data (22%) does not match the value Auditor calculated (23%)" at bounding box center [531, 136] width 179 height 21
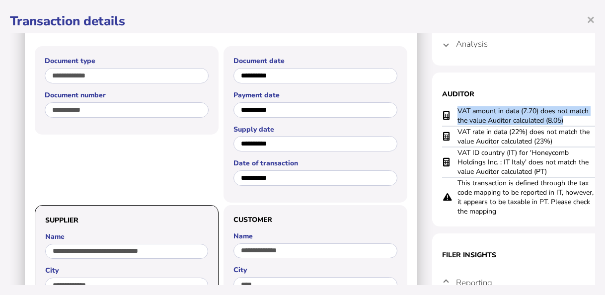
drag, startPoint x: 568, startPoint y: 119, endPoint x: 454, endPoint y: 114, distance: 114.4
click at [454, 114] on tr "VAT amount in data (7.70) does not match the value Auditor calculated (8.05)" at bounding box center [531, 116] width 179 height 20
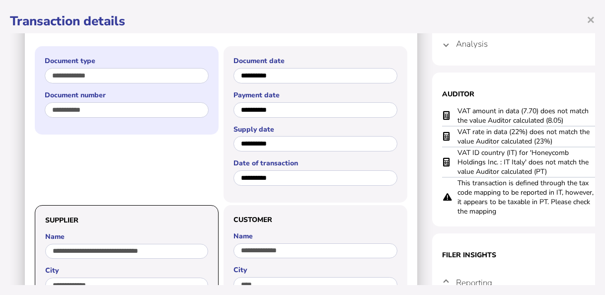
click at [41, 108] on div "**********" at bounding box center [127, 90] width 184 height 88
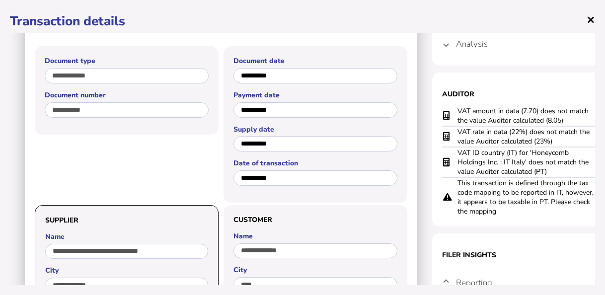
click at [591, 16] on span "×" at bounding box center [591, 19] width 8 height 19
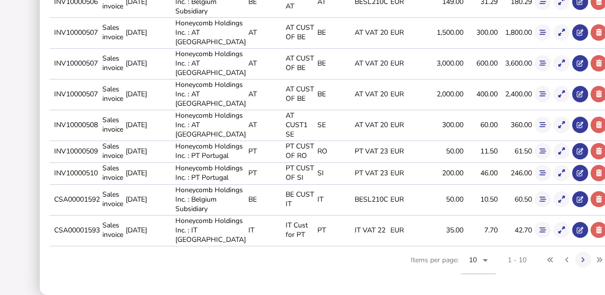
scroll to position [391, 0]
click at [582, 259] on icon at bounding box center [583, 260] width 3 height 6
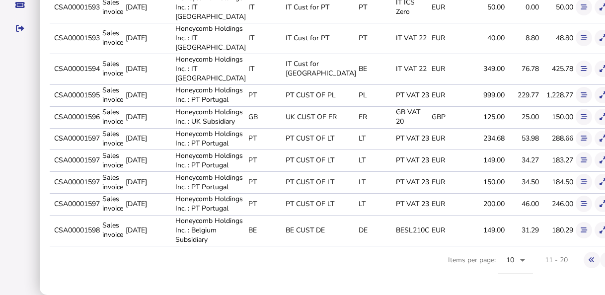
scroll to position [353, 0]
